Goal: Information Seeking & Learning: Learn about a topic

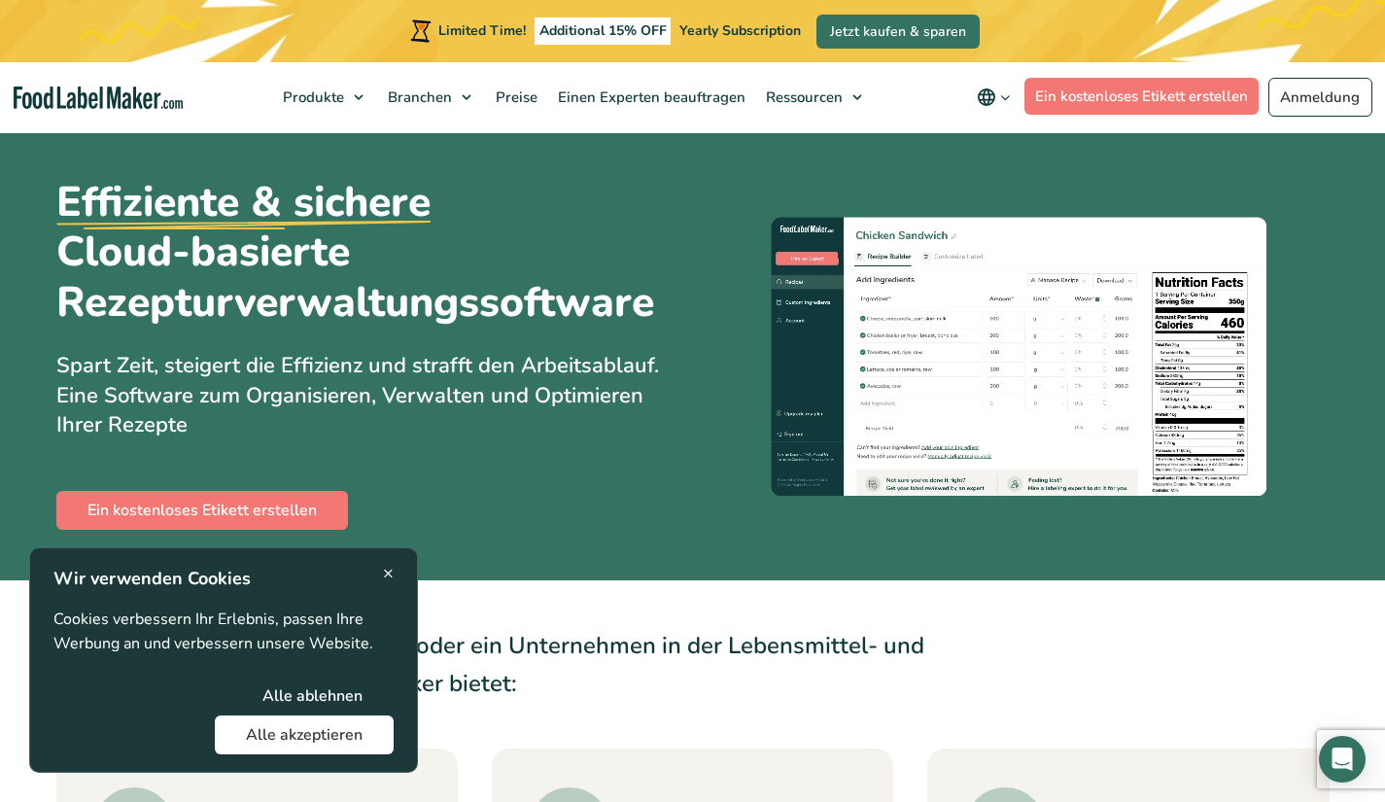
click at [393, 569] on span "×" at bounding box center [388, 573] width 11 height 26
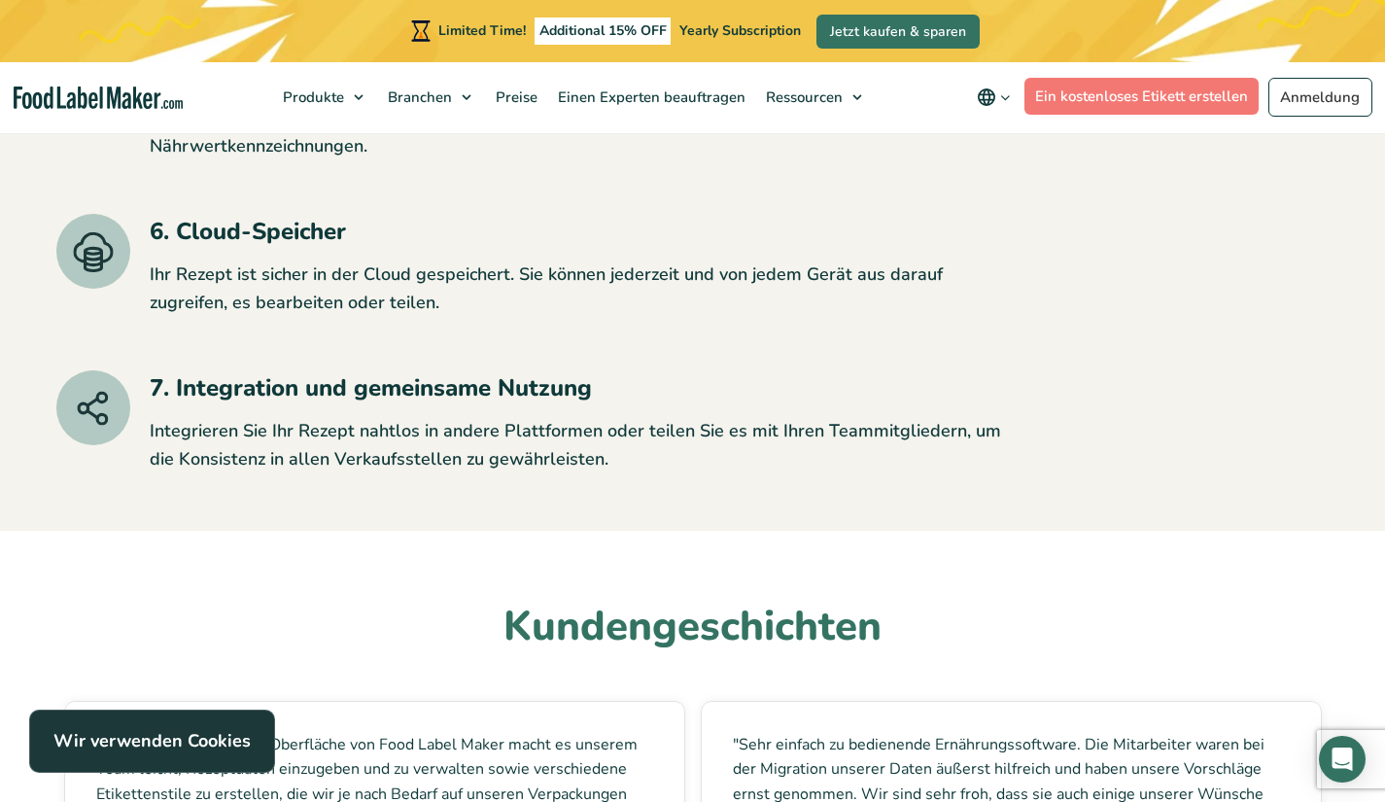
scroll to position [4252, 0]
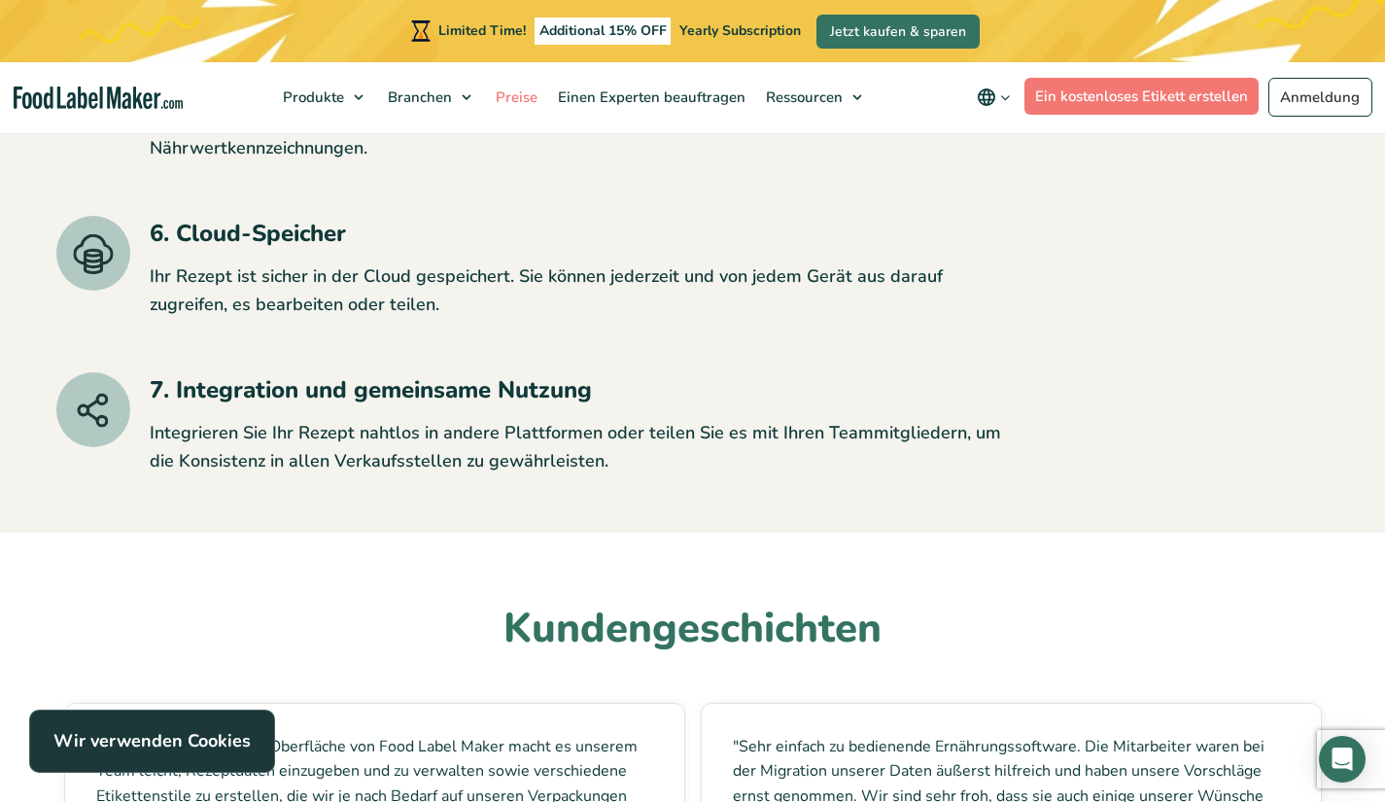
click at [516, 86] on link "Preise" at bounding box center [514, 97] width 57 height 70
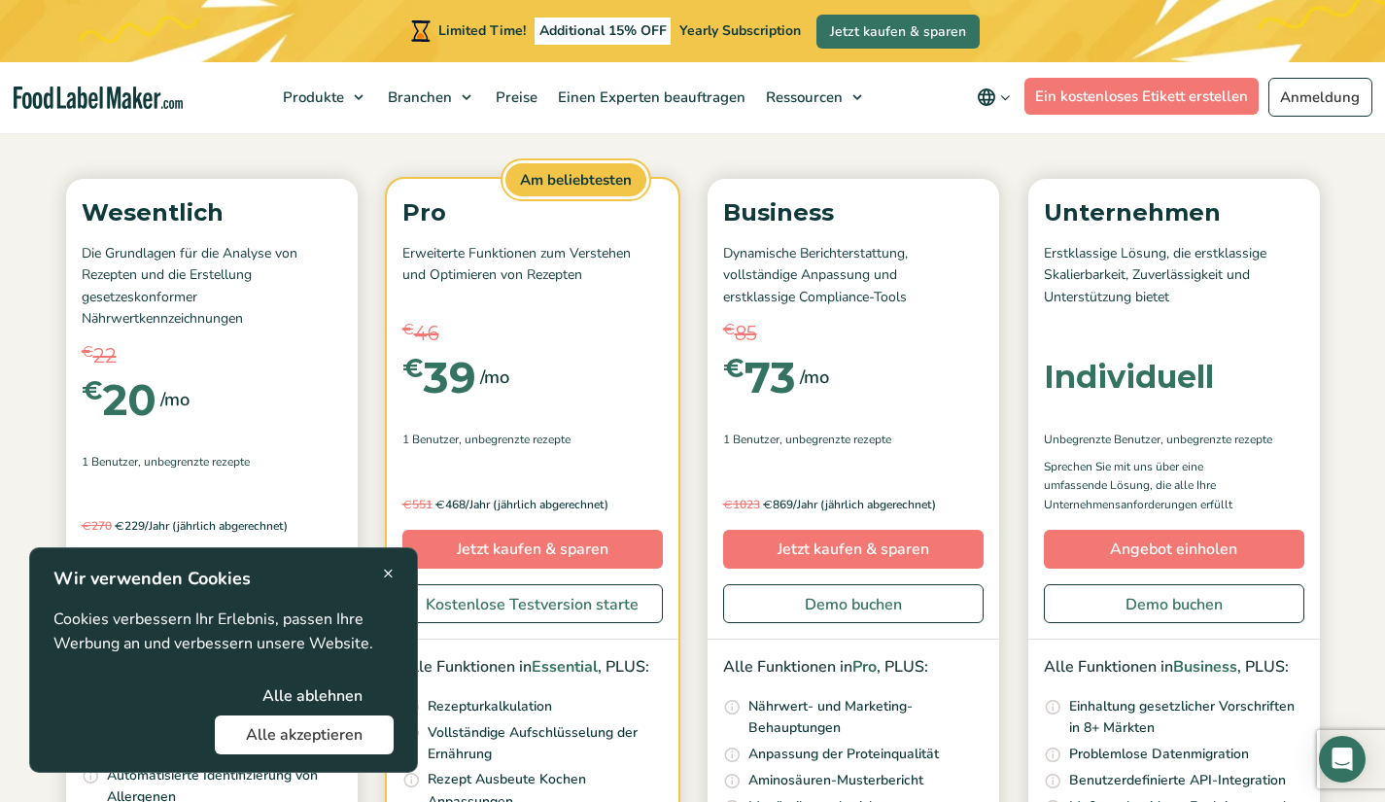
click at [307, 733] on button "Alle akzeptieren" at bounding box center [304, 734] width 179 height 39
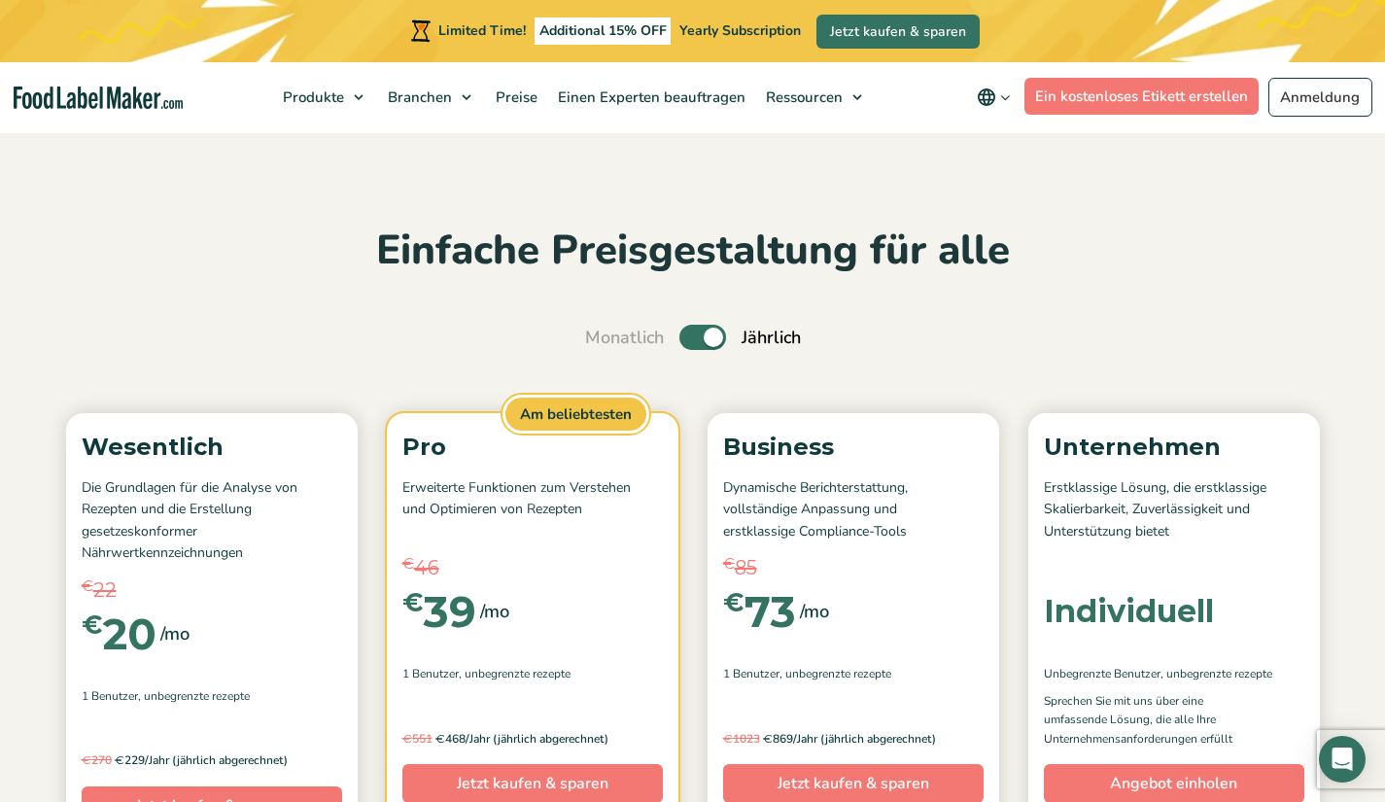
click at [574, 262] on span "Restaurants und Lebensmitteldienstleistungen" at bounding box center [523, 249] width 198 height 41
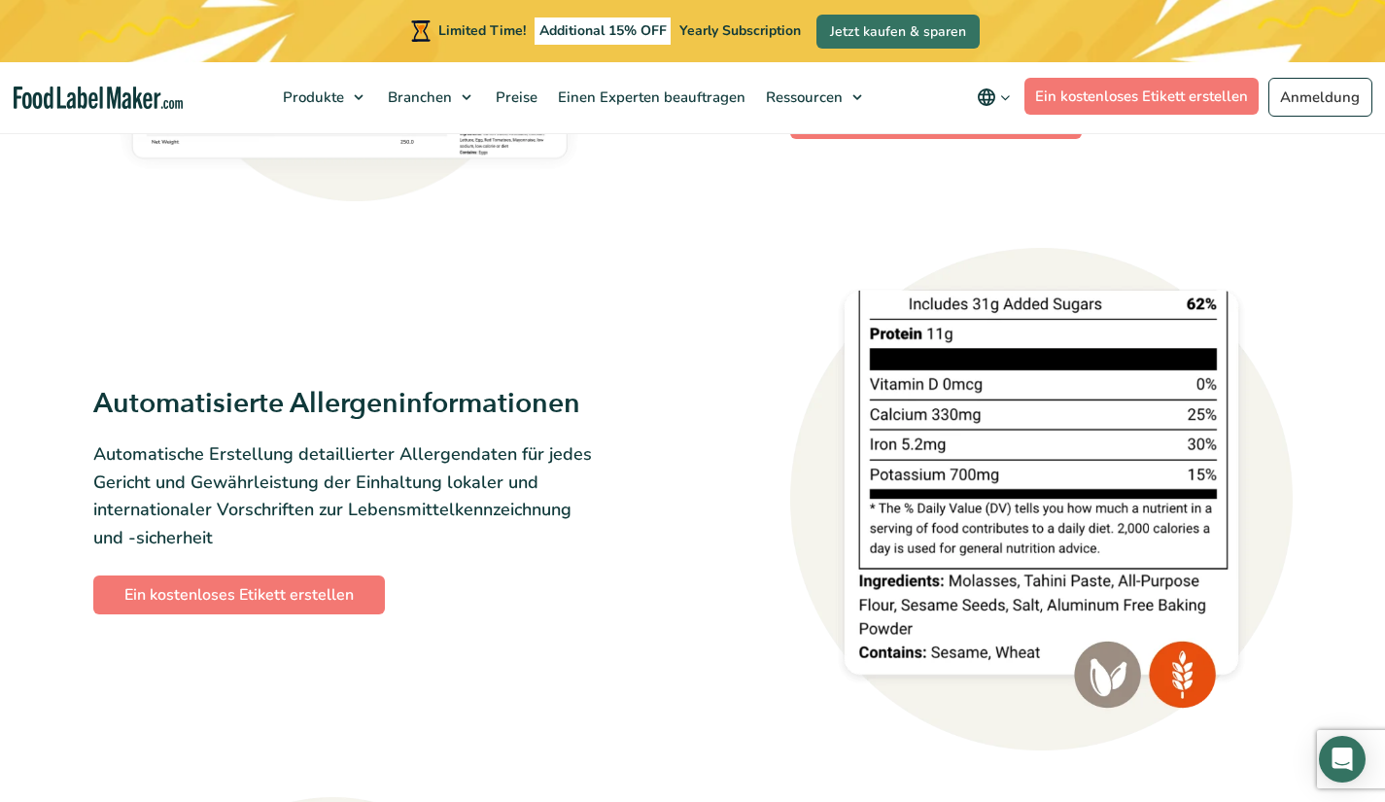
scroll to position [1664, 0]
